Goal: Task Accomplishment & Management: Manage account settings

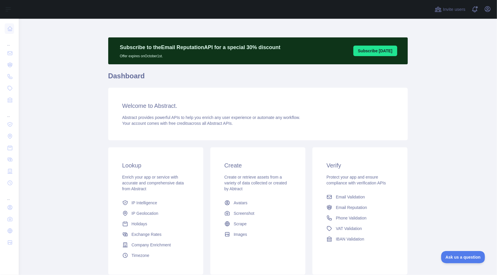
click at [437, 34] on main "Subscribe to the Email Reputation API for a special 30 % discount Offer expires…" at bounding box center [258, 147] width 478 height 256
click at [492, 8] on button "Open user menu" at bounding box center [487, 8] width 9 height 9
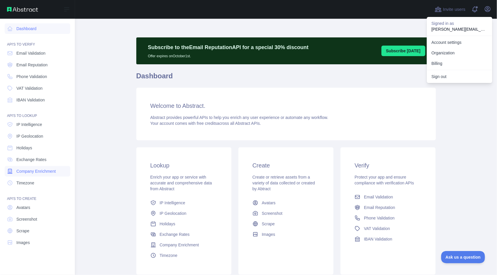
click at [40, 171] on span "Company Enrichment" at bounding box center [35, 171] width 39 height 6
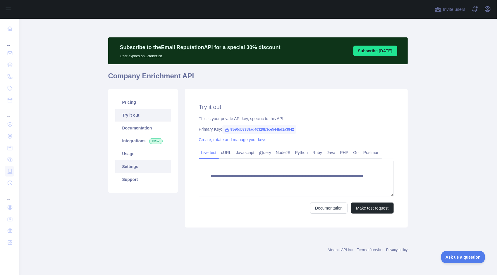
click at [125, 165] on link "Settings" at bounding box center [143, 166] width 56 height 13
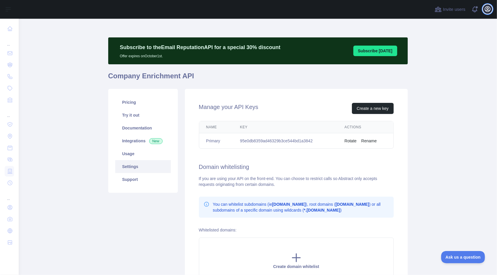
click at [485, 11] on icon "button" at bounding box center [487, 8] width 5 height 5
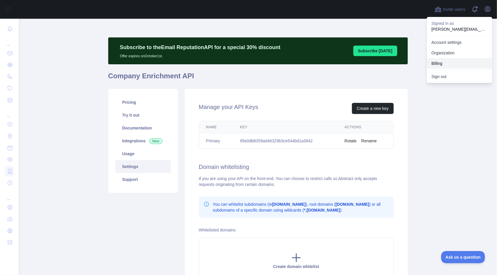
click at [446, 60] on button "Billing" at bounding box center [459, 63] width 65 height 11
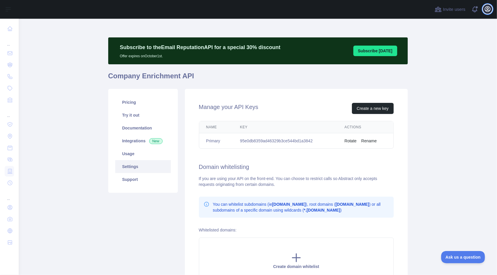
click at [486, 13] on button "Open user menu" at bounding box center [487, 8] width 9 height 9
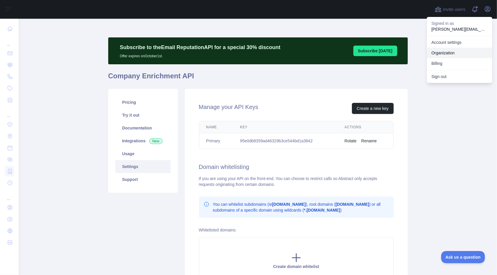
click at [442, 54] on link "Organization" at bounding box center [459, 53] width 65 height 11
